Goal: Task Accomplishment & Management: Use online tool/utility

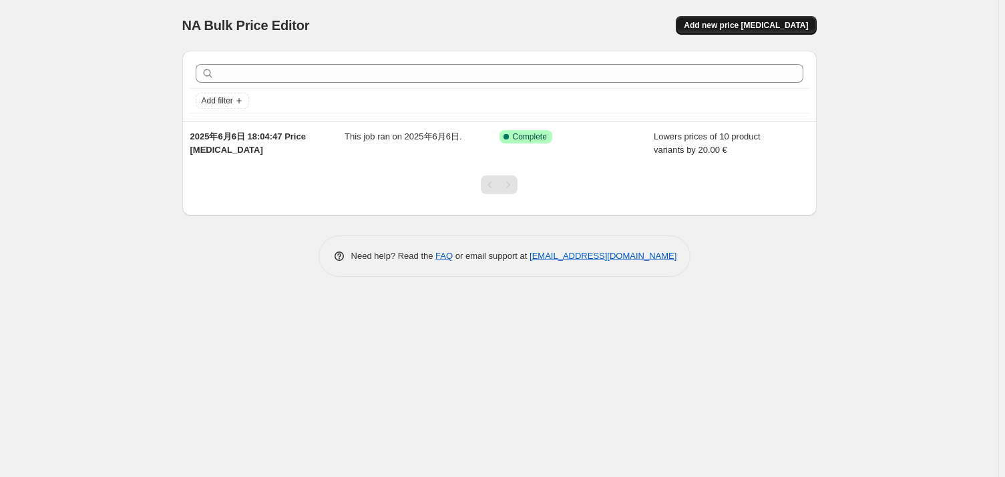
click at [765, 25] on span "Add new price [MEDICAL_DATA]" at bounding box center [746, 25] width 124 height 11
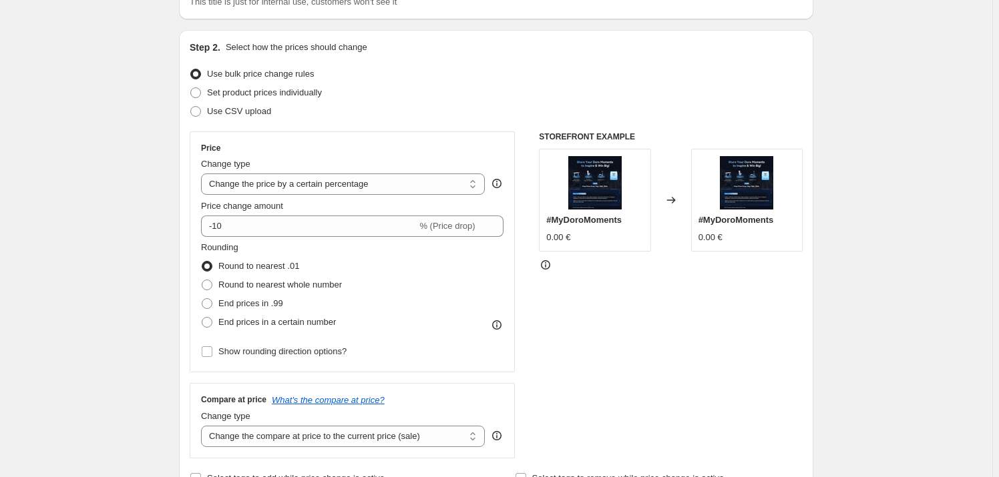
scroll to position [121, 0]
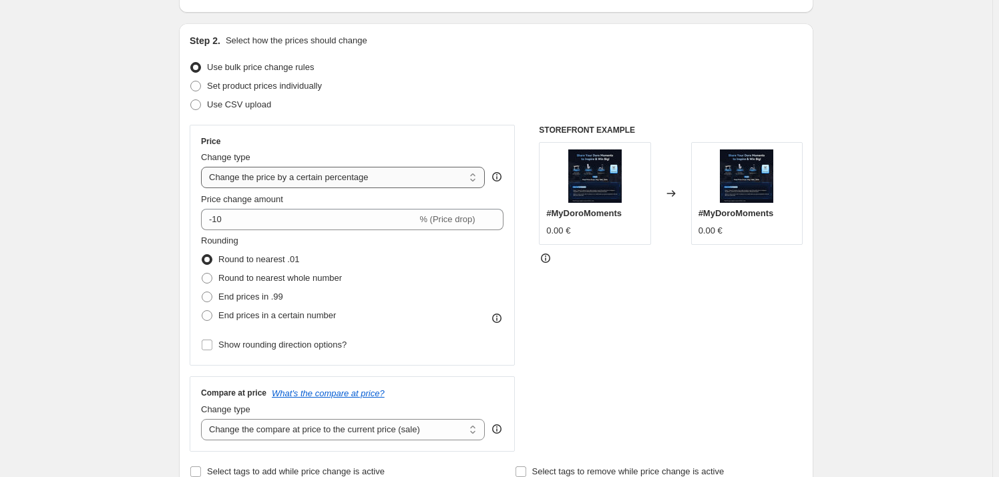
click at [390, 180] on select "Change the price to a certain amount Change the price by a certain amount Chang…" at bounding box center [343, 177] width 284 height 21
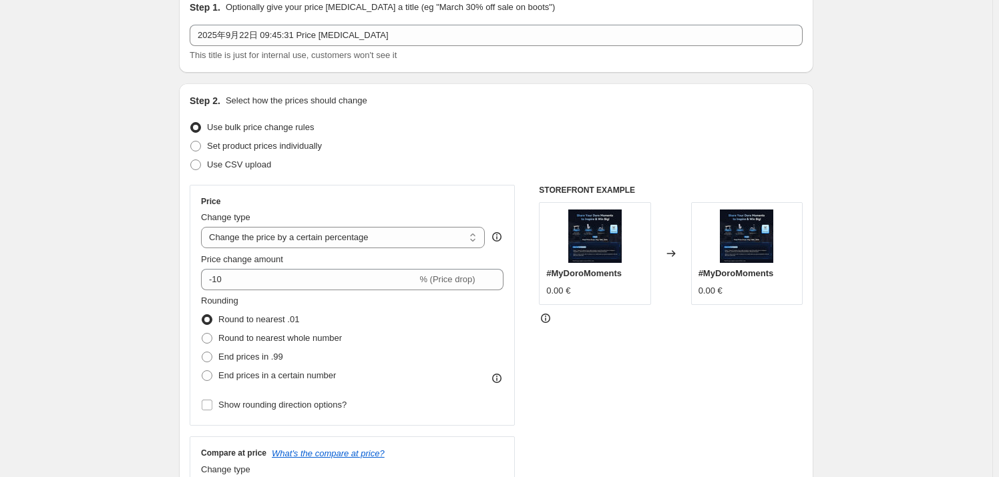
scroll to position [60, 0]
click at [360, 242] on select "Change the price to a certain amount Change the price by a certain amount Chang…" at bounding box center [343, 238] width 284 height 21
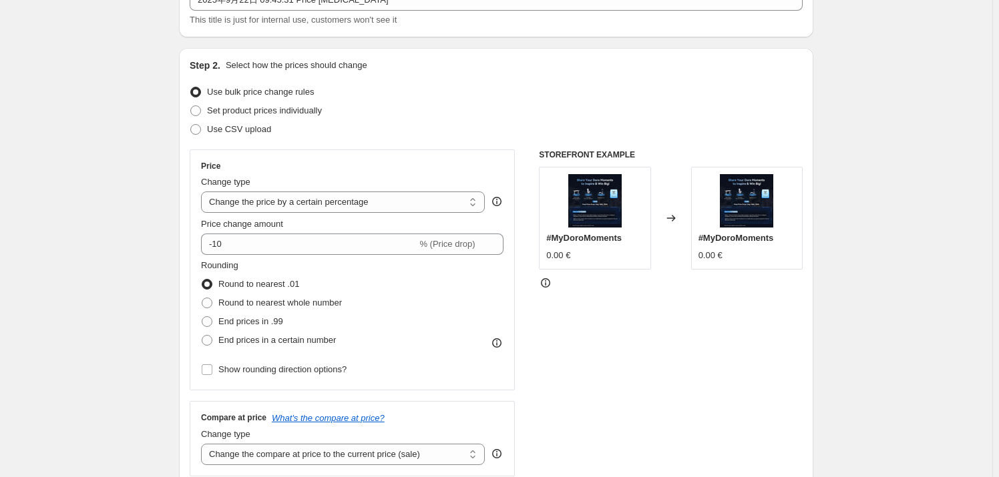
scroll to position [121, 0]
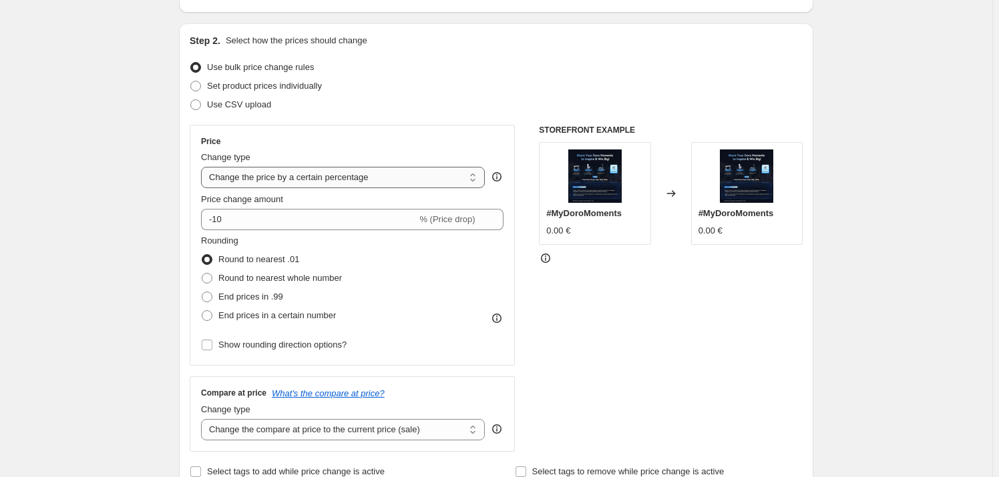
click at [339, 183] on select "Change the price to a certain amount Change the price by a certain amount Chang…" at bounding box center [343, 177] width 284 height 21
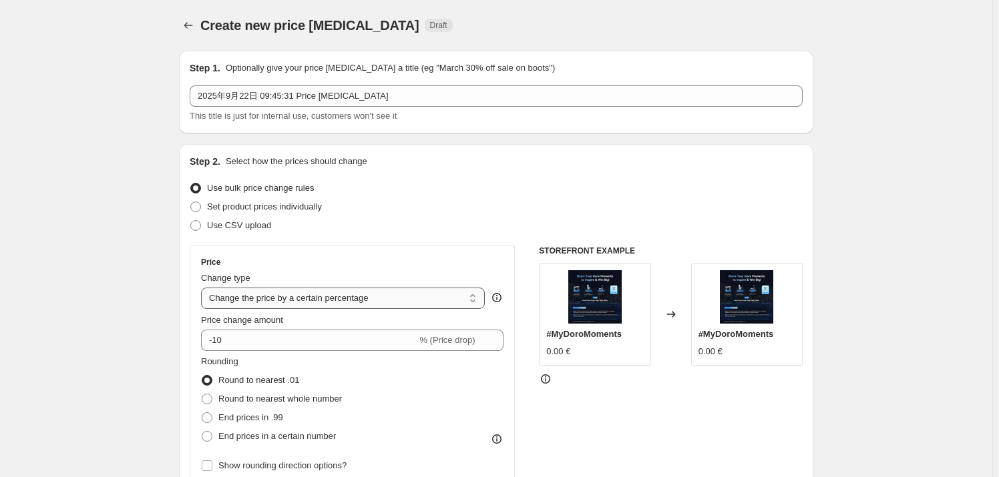
click at [326, 294] on select "Change the price to a certain amount Change the price by a certain amount Chang…" at bounding box center [343, 298] width 284 height 21
click at [346, 286] on div "Change type Change the price to a certain amount Change the price by a certain …" at bounding box center [343, 290] width 284 height 37
click at [345, 294] on select "Change the price to a certain amount Change the price by a certain amount Chang…" at bounding box center [343, 298] width 284 height 21
click at [204, 288] on select "Change the price to a certain amount Change the price by a certain amount Chang…" at bounding box center [343, 298] width 284 height 21
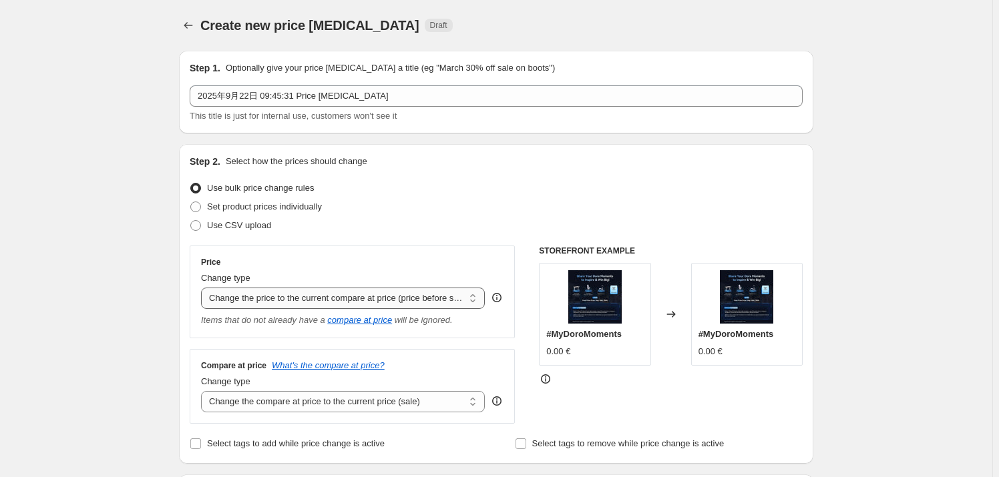
click at [334, 299] on select "Change the price to a certain amount Change the price by a certain amount Chang…" at bounding box center [343, 298] width 284 height 21
click at [273, 302] on select "Change the price to a certain amount Change the price by a certain amount Chang…" at bounding box center [343, 298] width 284 height 21
select select "by"
click at [204, 288] on select "Change the price to a certain amount Change the price by a certain amount Chang…" at bounding box center [343, 298] width 284 height 21
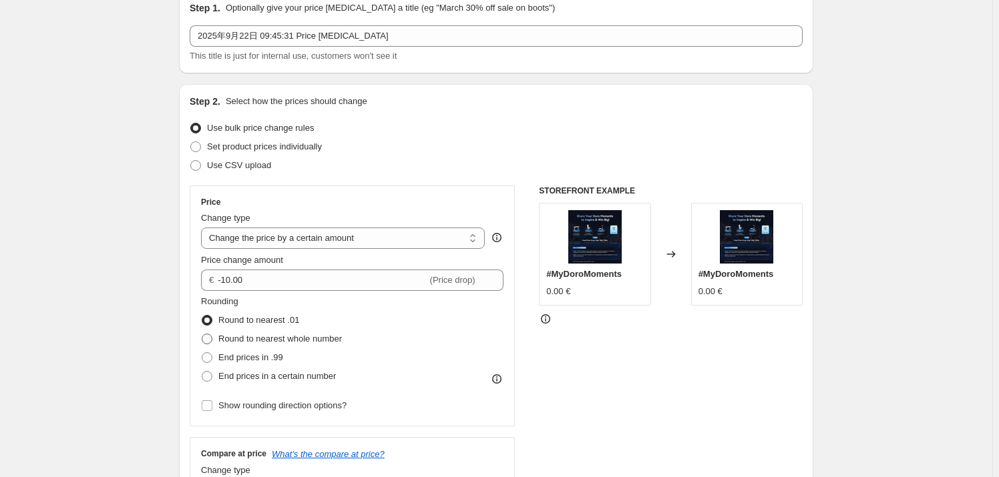
scroll to position [121, 0]
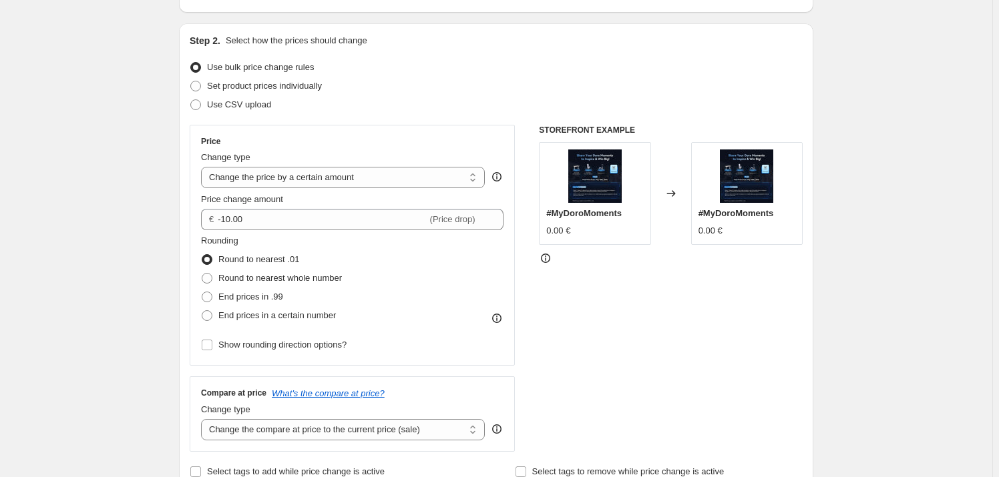
click at [298, 207] on div "Price change amount € -10.00 (Price drop)" at bounding box center [352, 211] width 302 height 37
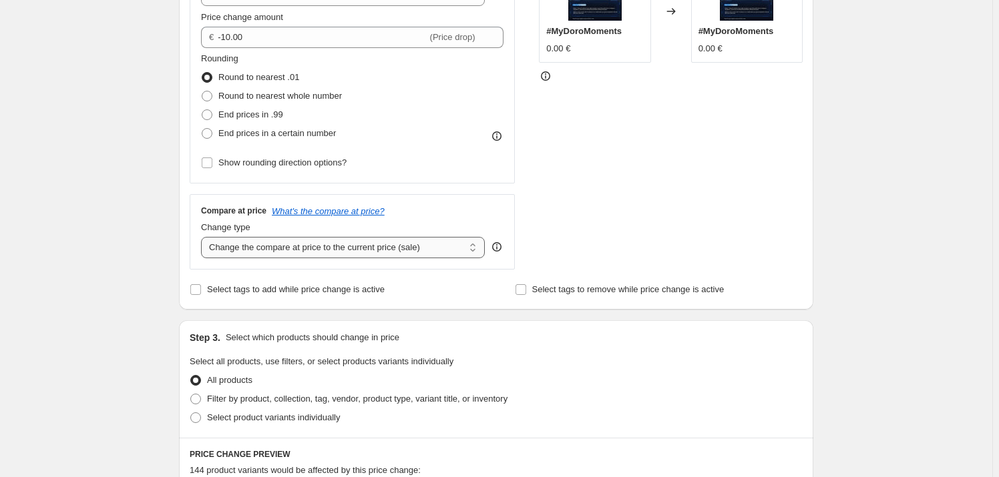
click at [321, 248] on select "Change the compare at price to the current price (sale) Change the compare at p…" at bounding box center [343, 247] width 284 height 21
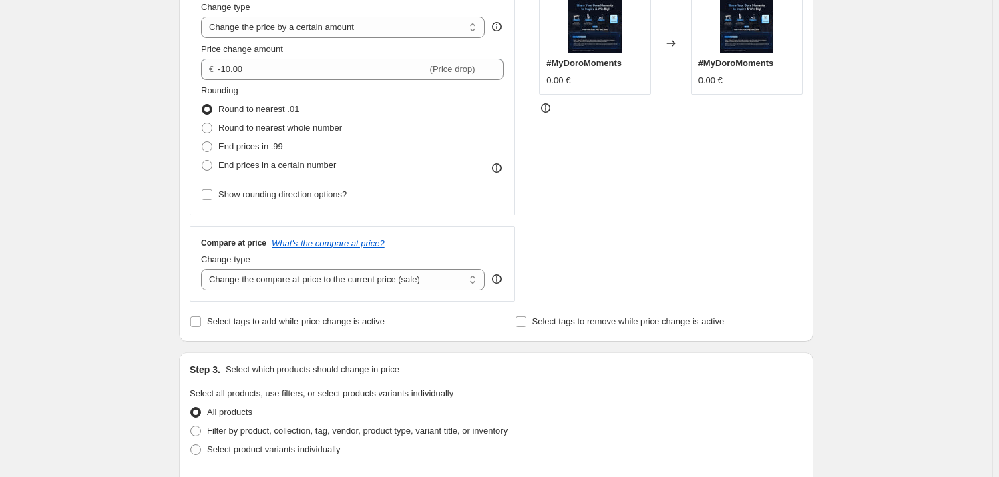
scroll to position [364, 0]
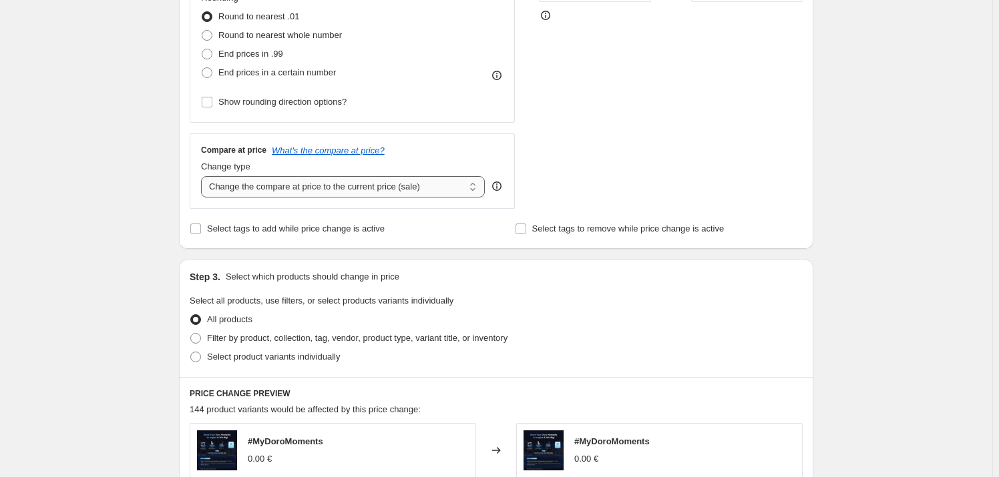
click at [318, 179] on select "Change the compare at price to the current price (sale) Change the compare at p…" at bounding box center [343, 186] width 284 height 21
click at [557, 143] on div "STOREFRONT EXAMPLE #MyDoroMoments 0.00 € Changed to #MyDoroMoments 0.00 €" at bounding box center [671, 45] width 264 height 327
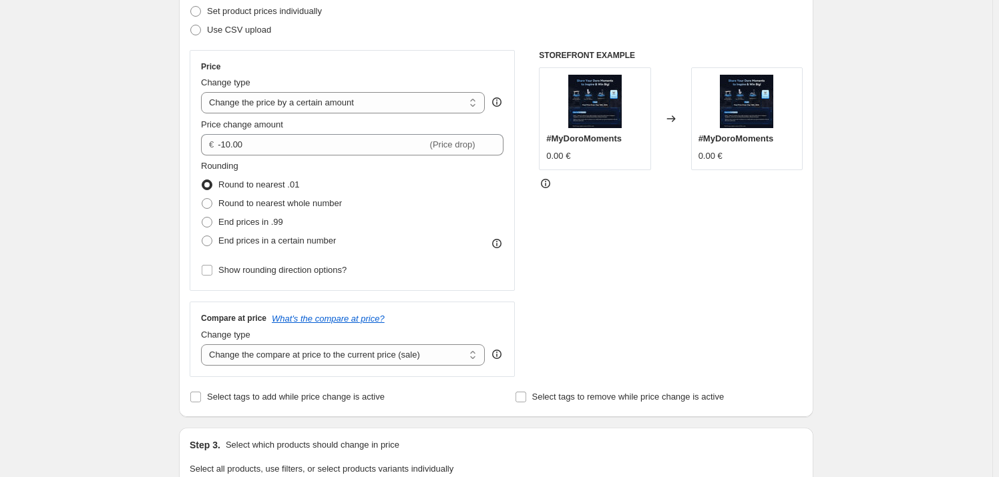
scroll to position [242, 0]
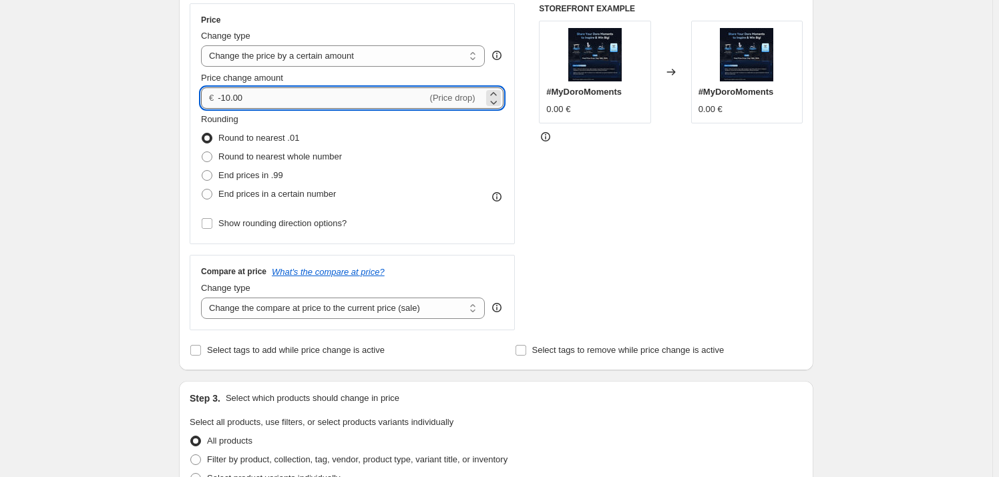
click at [391, 105] on input "-10.00" at bounding box center [322, 97] width 209 height 21
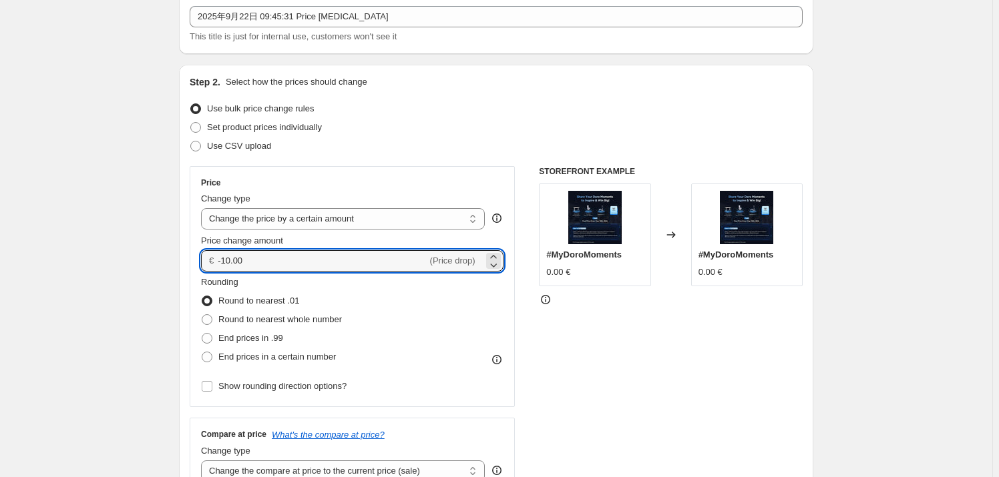
scroll to position [60, 0]
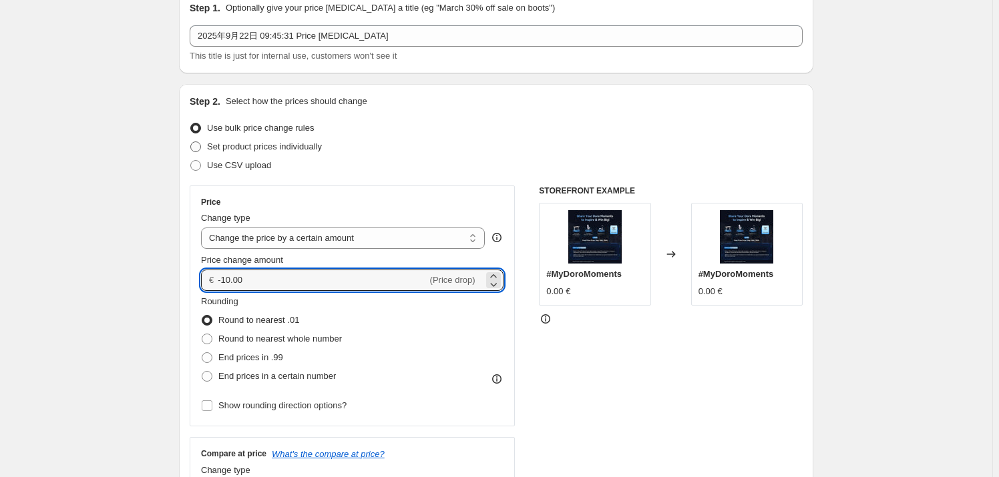
click at [290, 142] on span "Set product prices individually" at bounding box center [264, 147] width 115 height 10
click at [191, 142] on input "Set product prices individually" at bounding box center [190, 142] width 1 height 1
radio input "true"
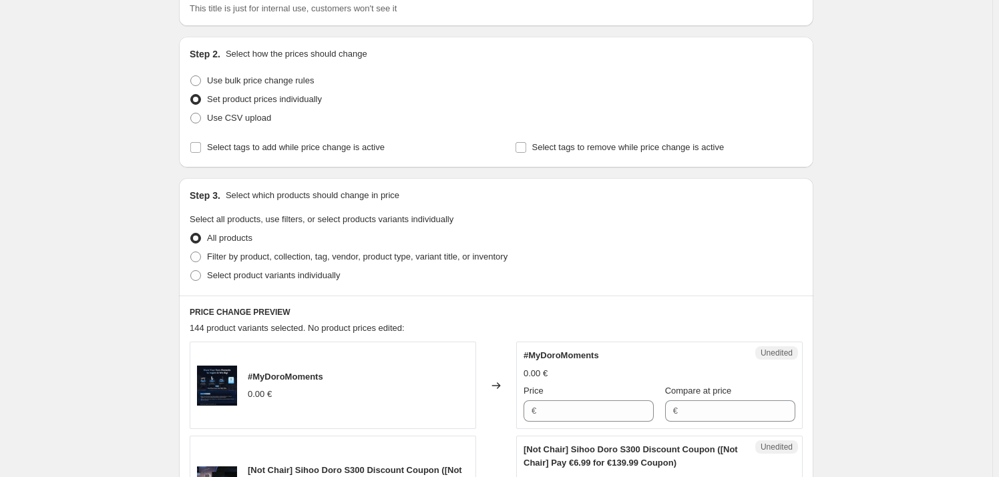
scroll to position [121, 0]
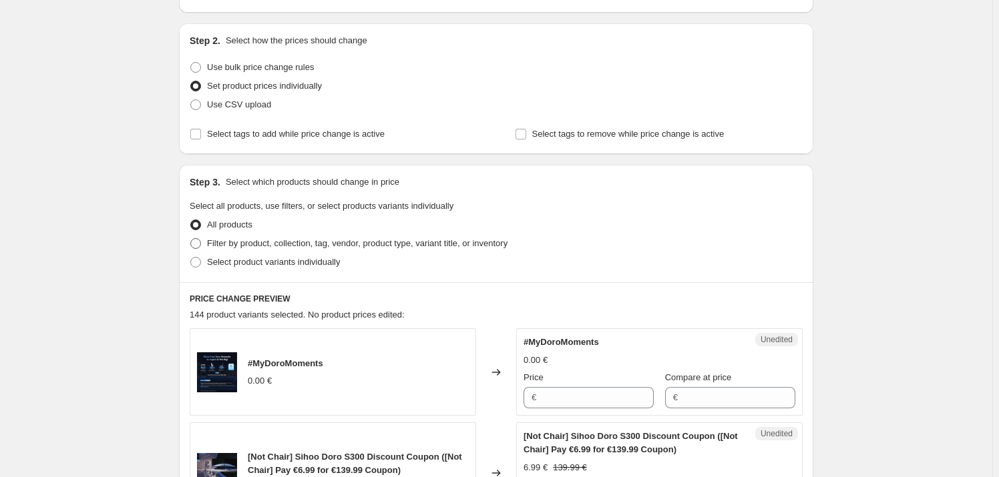
click at [258, 246] on span "Filter by product, collection, tag, vendor, product type, variant title, or inv…" at bounding box center [357, 243] width 300 height 10
click at [191, 239] on input "Filter by product, collection, tag, vendor, product type, variant title, or inv…" at bounding box center [190, 238] width 1 height 1
radio input "true"
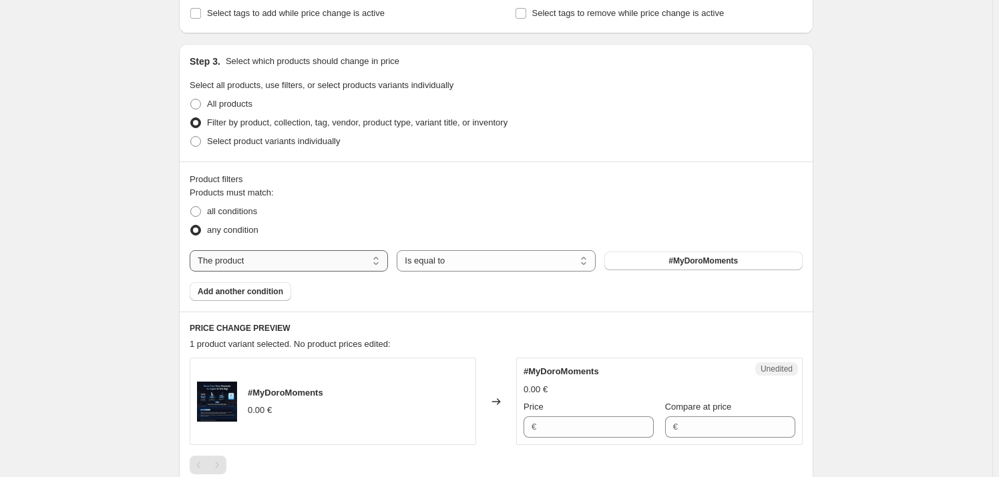
scroll to position [242, 0]
click at [268, 254] on select "The product The product's collection The product's tag The product's vendor The…" at bounding box center [289, 260] width 198 height 21
click at [660, 218] on div "all conditions" at bounding box center [496, 211] width 613 height 19
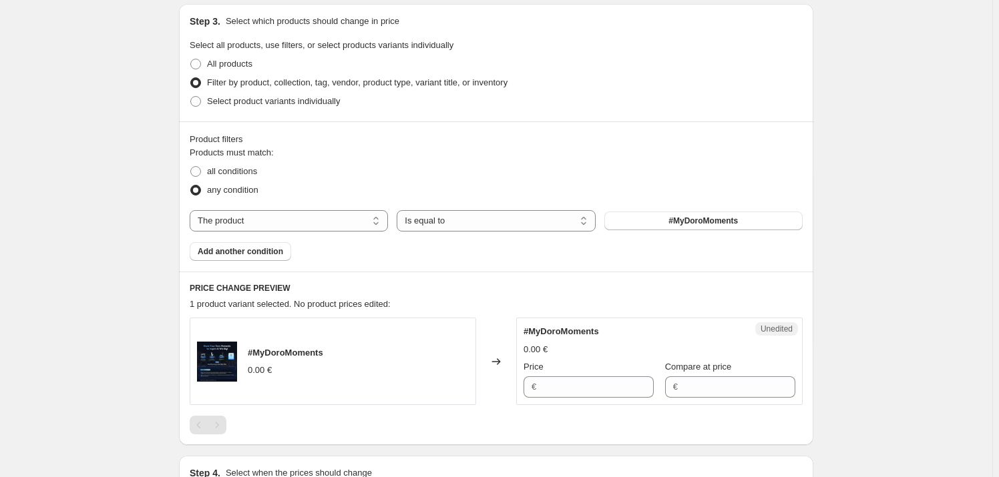
scroll to position [303, 0]
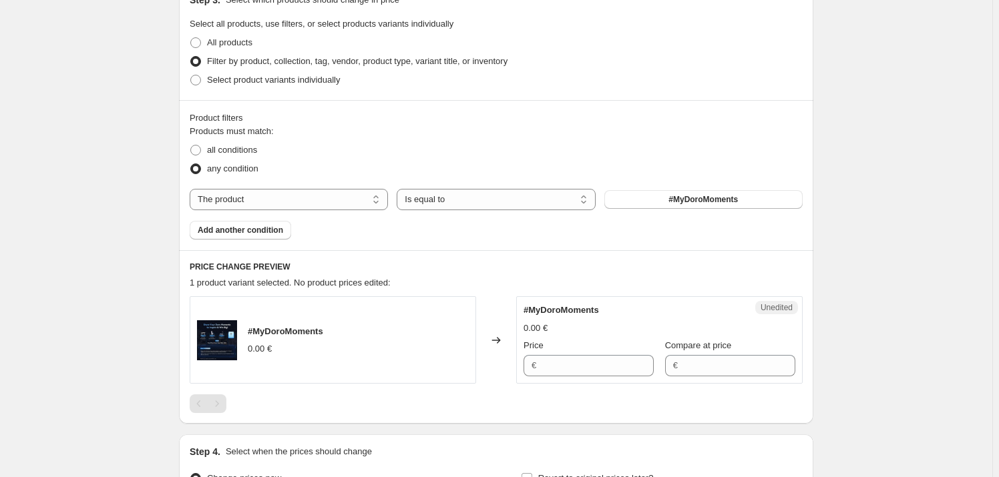
click at [880, 280] on div "Create new price [MEDICAL_DATA]. This page is ready Create new price [MEDICAL_D…" at bounding box center [496, 164] width 992 height 934
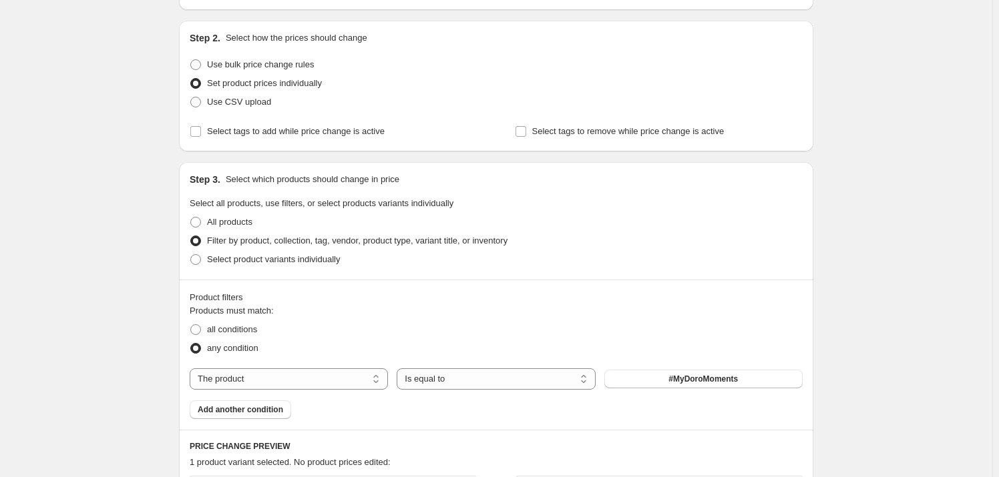
scroll to position [121, 0]
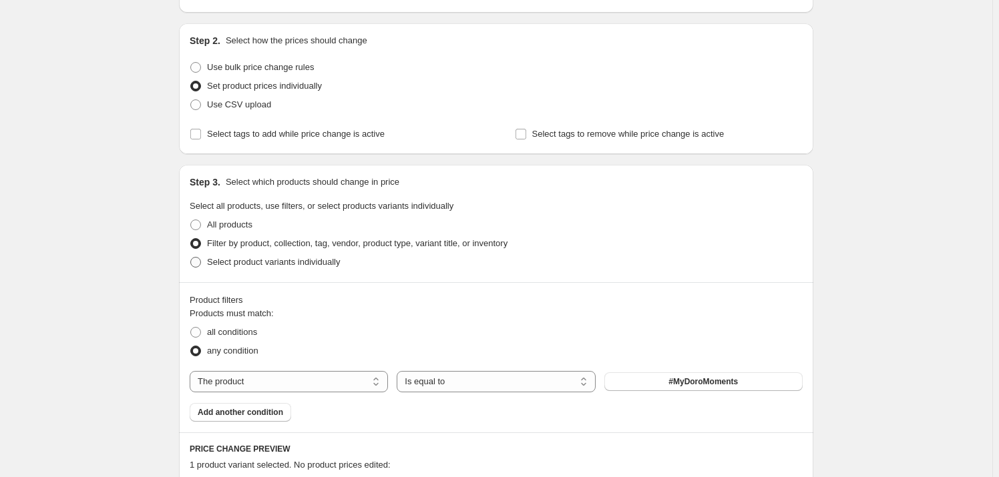
click at [201, 268] on label "Select product variants individually" at bounding box center [265, 262] width 150 height 19
click at [191, 258] on input "Select product variants individually" at bounding box center [190, 257] width 1 height 1
radio input "true"
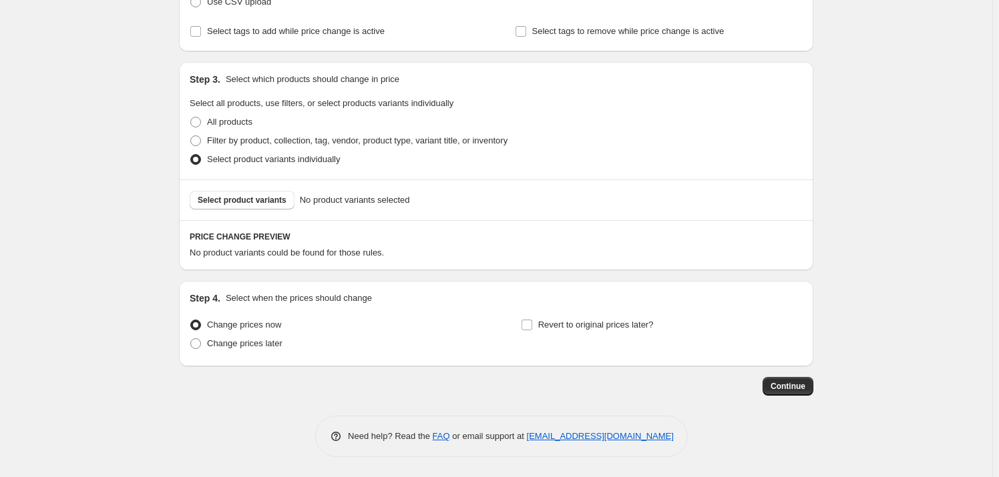
scroll to position [223, 0]
click at [272, 206] on button "Select product variants" at bounding box center [242, 201] width 105 height 19
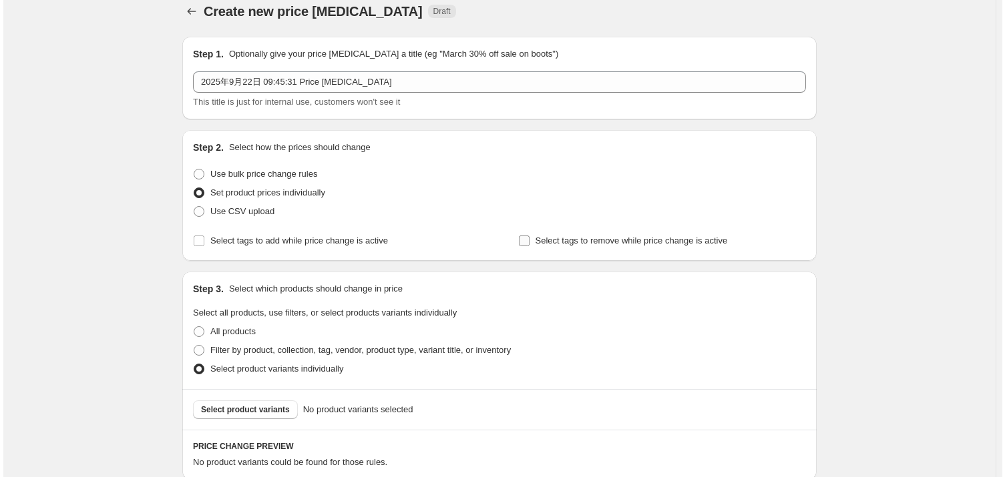
scroll to position [0, 0]
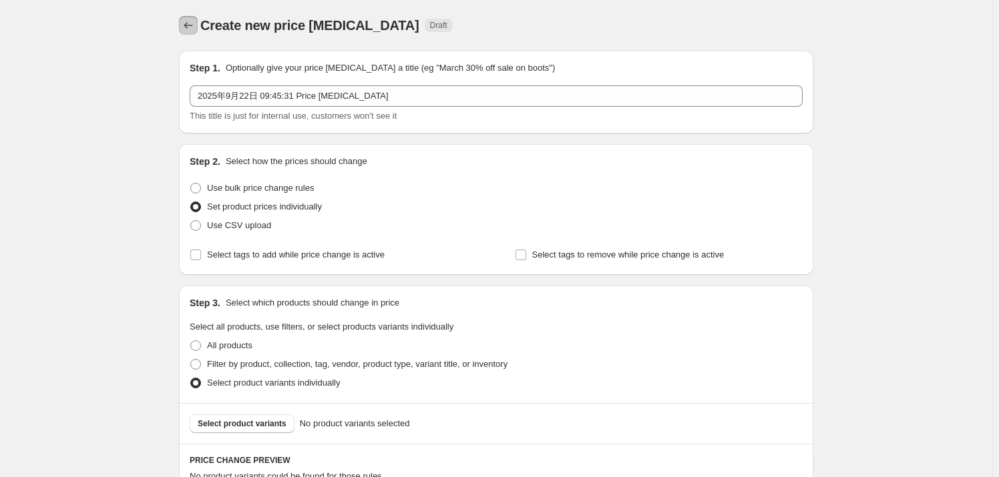
click at [197, 16] on button "Price change jobs" at bounding box center [188, 25] width 19 height 19
